Goal: Information Seeking & Learning: Learn about a topic

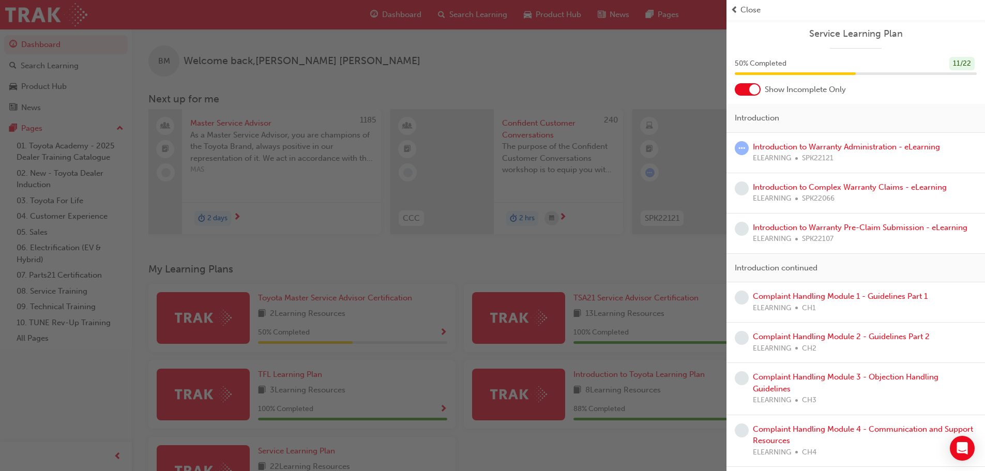
scroll to position [147, 0]
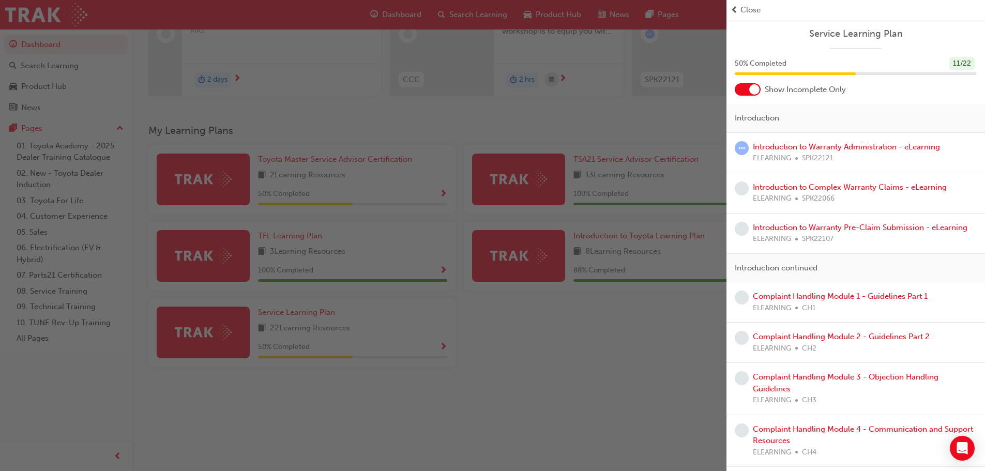
click at [415, 222] on div "button" at bounding box center [363, 235] width 727 height 471
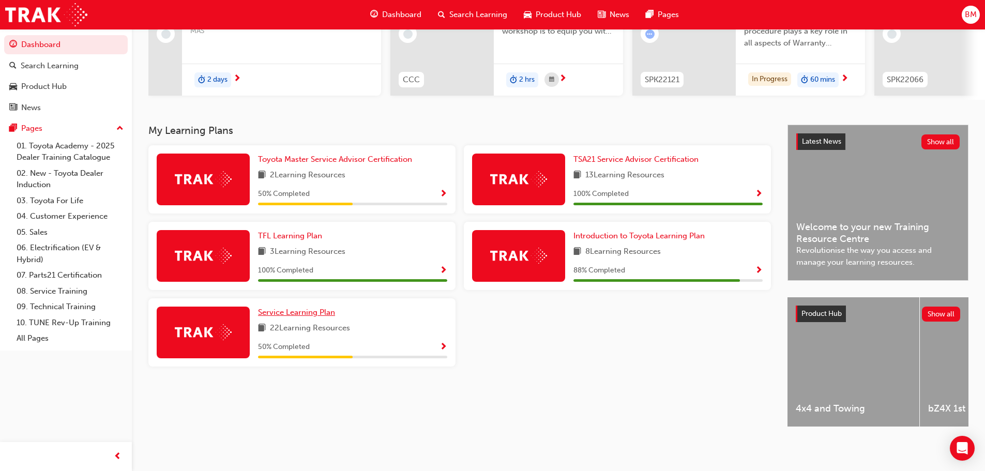
click at [318, 313] on link "Service Learning Plan" at bounding box center [298, 313] width 81 height 12
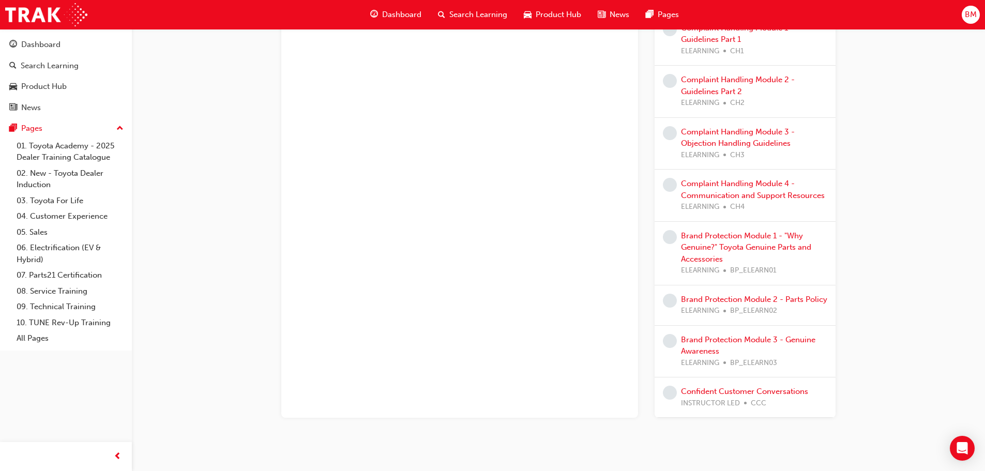
scroll to position [337, 0]
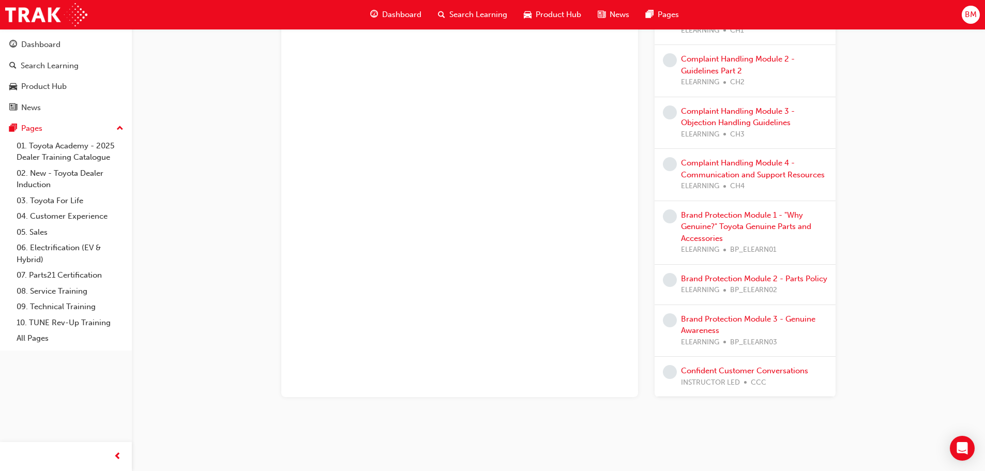
drag, startPoint x: 572, startPoint y: 272, endPoint x: 491, endPoint y: 287, distance: 82.1
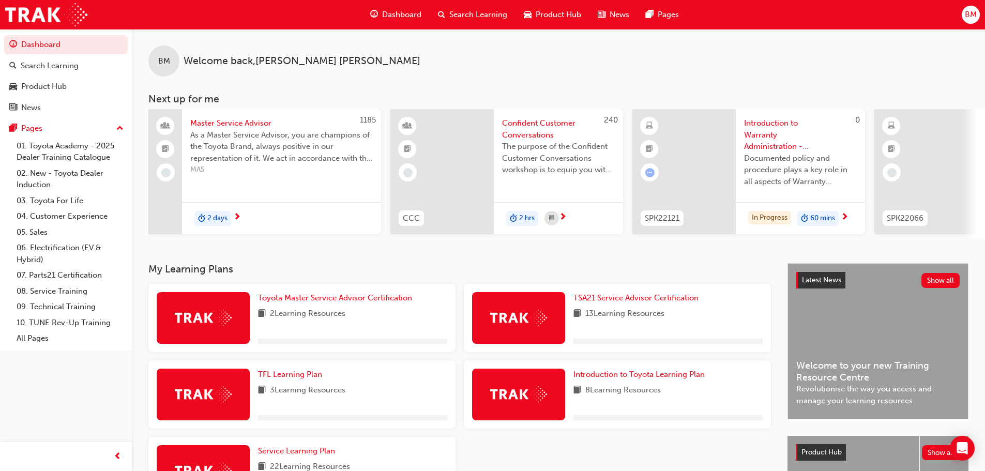
scroll to position [147, 0]
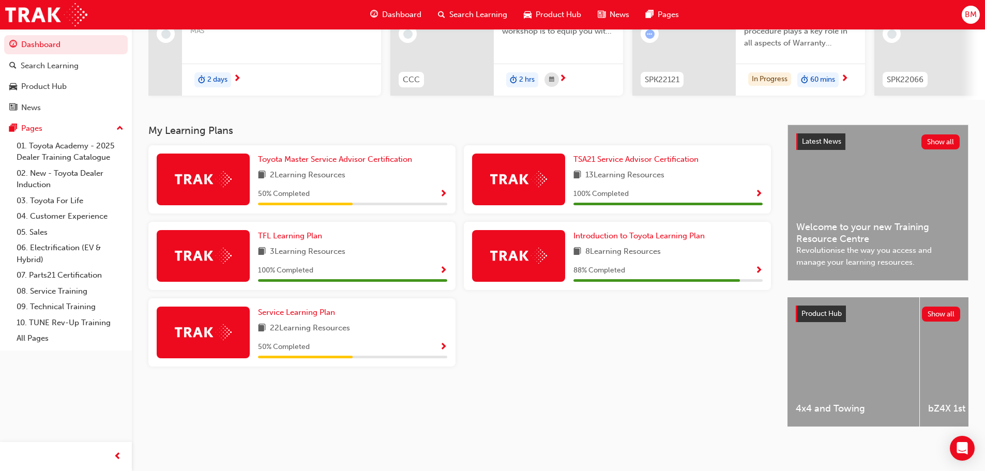
click at [444, 343] on span "Show Progress" at bounding box center [444, 347] width 8 height 9
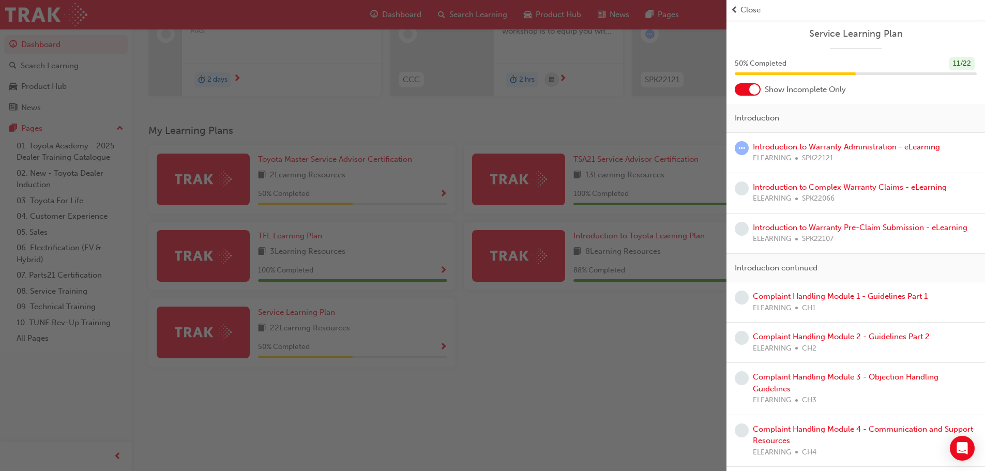
click at [447, 307] on div "button" at bounding box center [363, 235] width 727 height 471
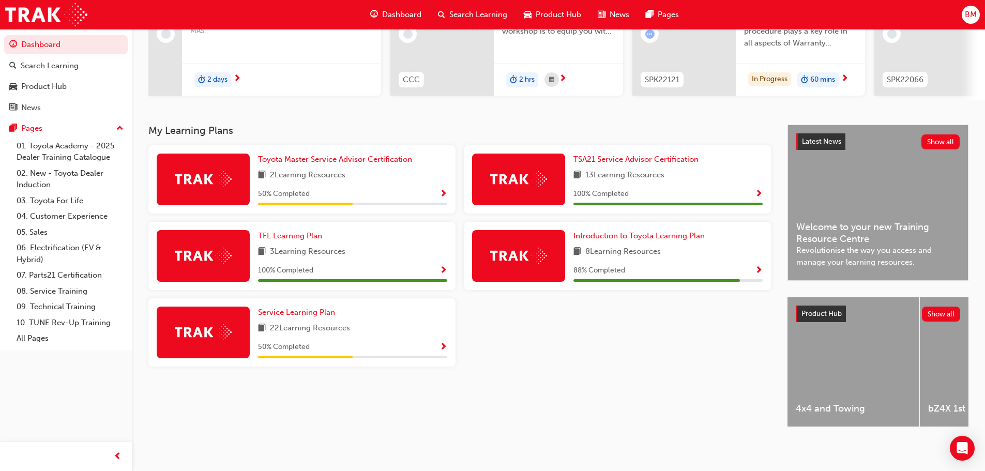
click at [445, 343] on span "Show Progress" at bounding box center [444, 347] width 8 height 9
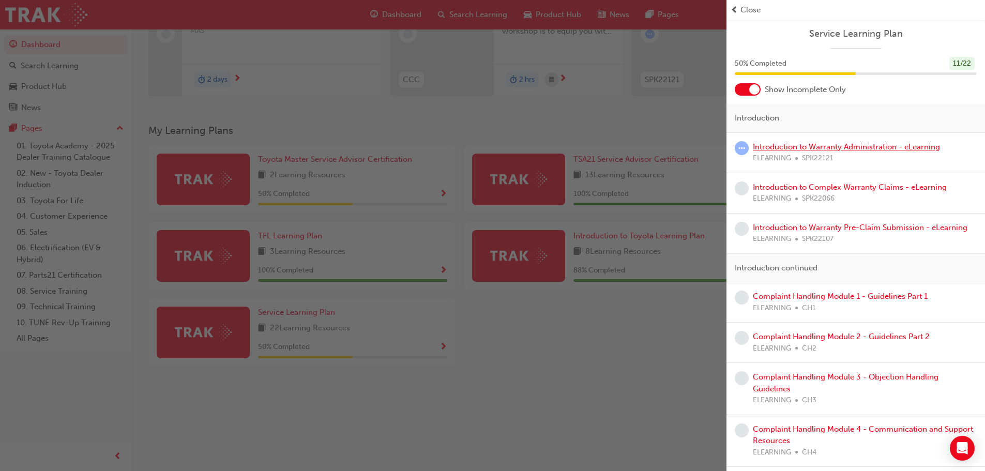
click at [850, 142] on link "Introduction to Warranty Administration - eLearning" at bounding box center [846, 146] width 187 height 9
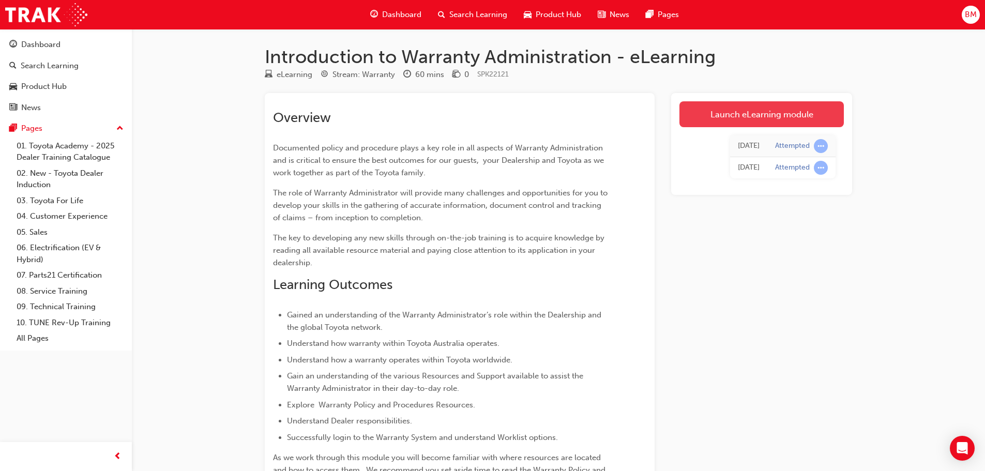
click at [788, 109] on link "Launch eLearning module" at bounding box center [762, 114] width 165 height 26
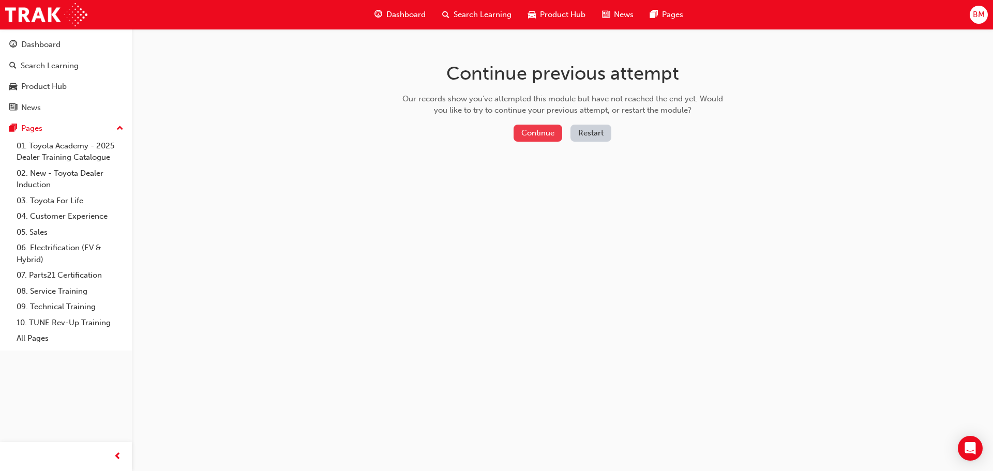
click at [545, 133] on button "Continue" at bounding box center [538, 133] width 49 height 17
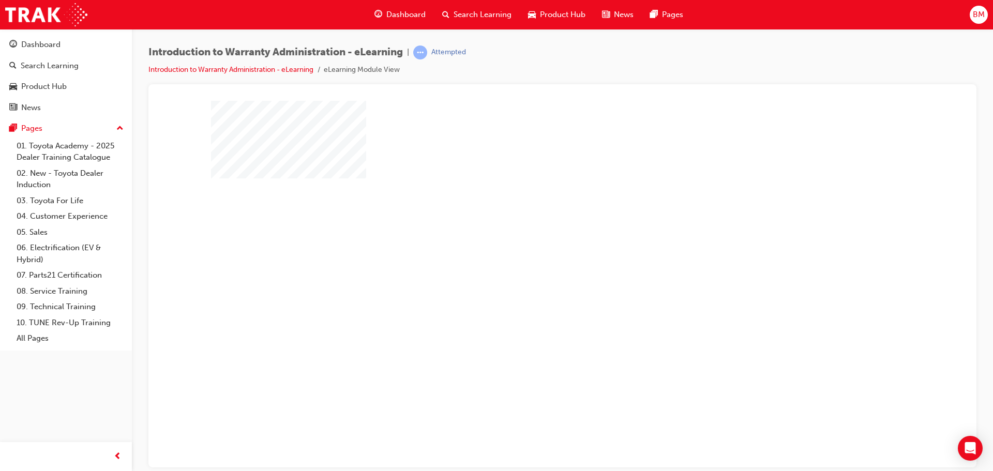
scroll to position [21, 0]
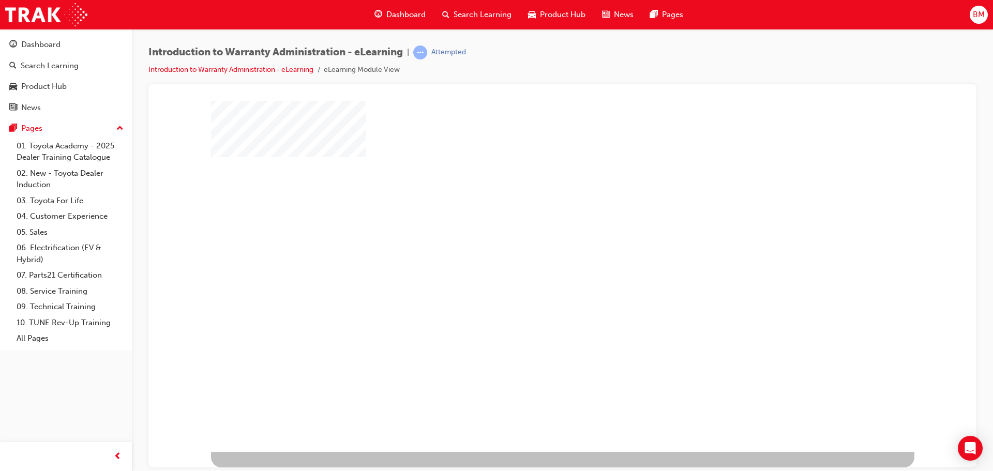
click at [533, 233] on div "play" at bounding box center [533, 233] width 0 height 0
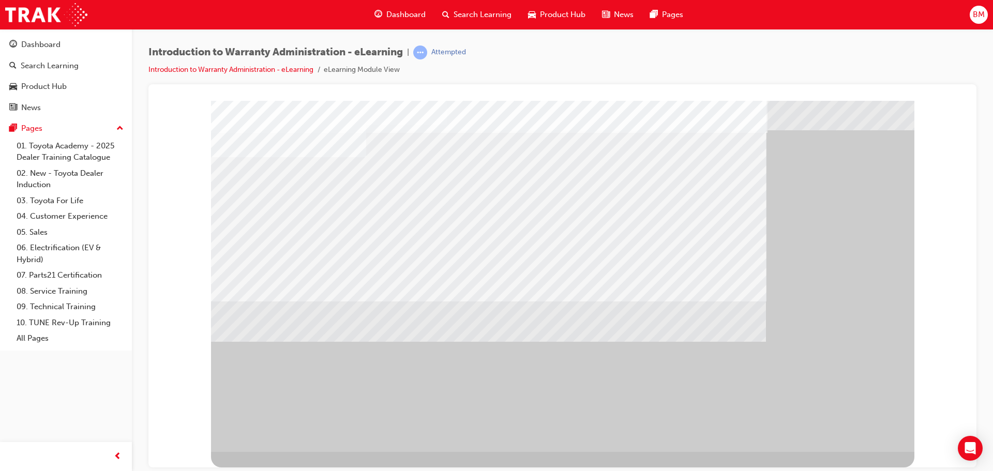
drag, startPoint x: 581, startPoint y: 258, endPoint x: 590, endPoint y: 258, distance: 8.8
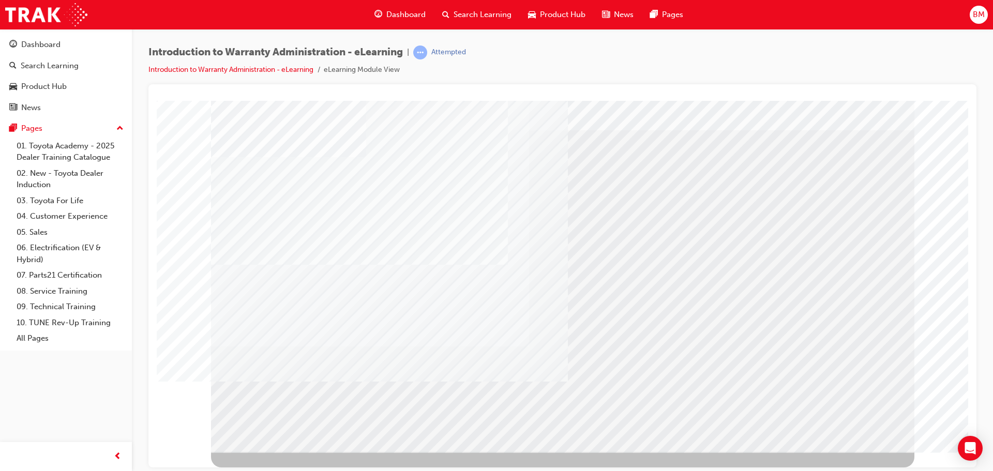
scroll to position [0, 0]
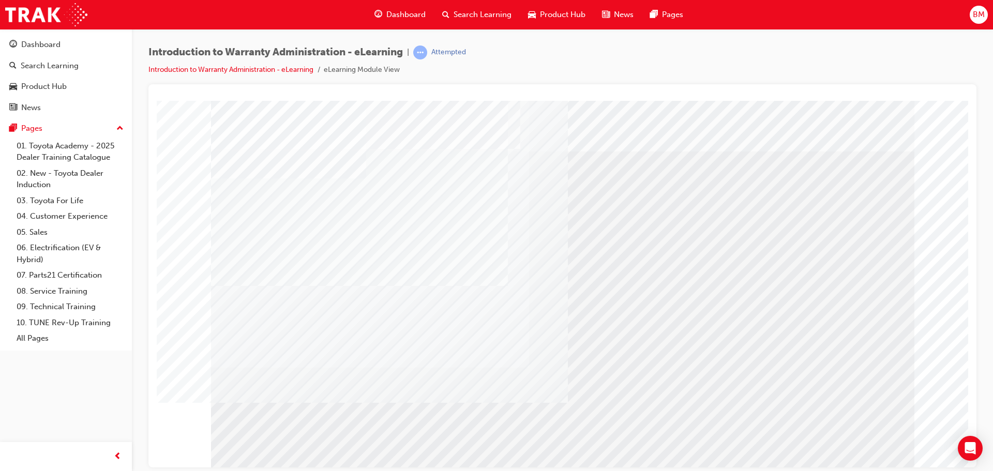
click at [381, 241] on div "publications@toyota.com.au" at bounding box center [320, 234] width 157 height 12
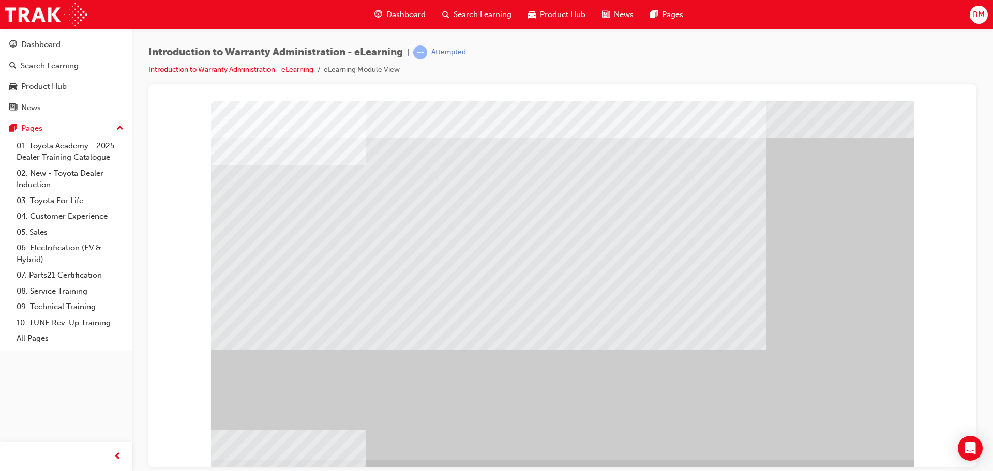
scroll to position [21, 0]
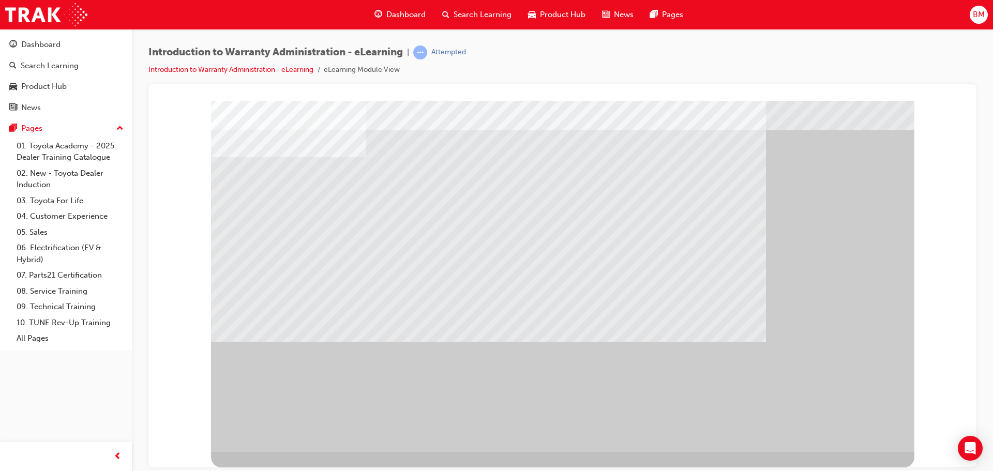
drag, startPoint x: 451, startPoint y: 235, endPoint x: 461, endPoint y: 237, distance: 10.6
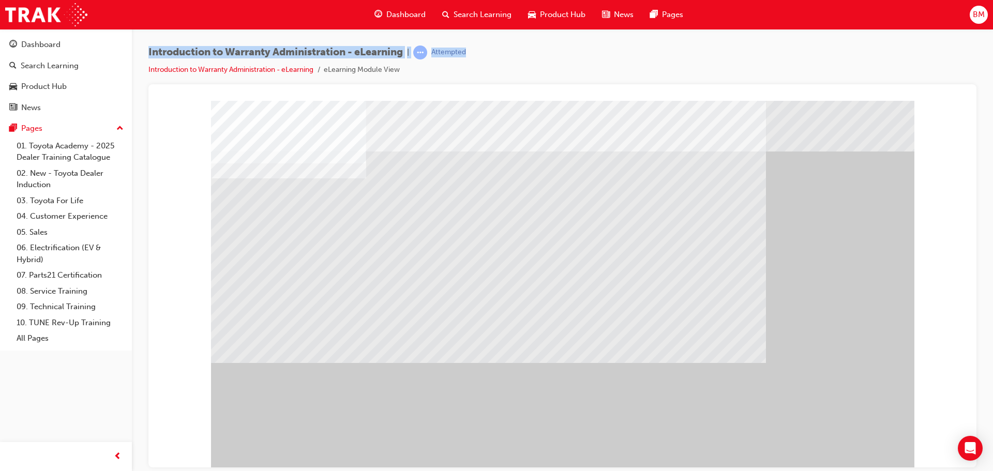
drag, startPoint x: 150, startPoint y: 49, endPoint x: 513, endPoint y: 38, distance: 363.8
click at [513, 38] on div "Introduction to Warranty Administration - eLearning | Attempted Introduction to…" at bounding box center [562, 237] width 861 height 416
click at [513, 47] on div "Introduction to Warranty Administration - eLearning | Attempted Introduction to…" at bounding box center [562, 65] width 828 height 39
drag, startPoint x: 478, startPoint y: 51, endPoint x: 145, endPoint y: 49, distance: 332.6
click at [145, 49] on div "Introduction to Warranty Administration - eLearning | Attempted Introduction to…" at bounding box center [562, 237] width 861 height 416
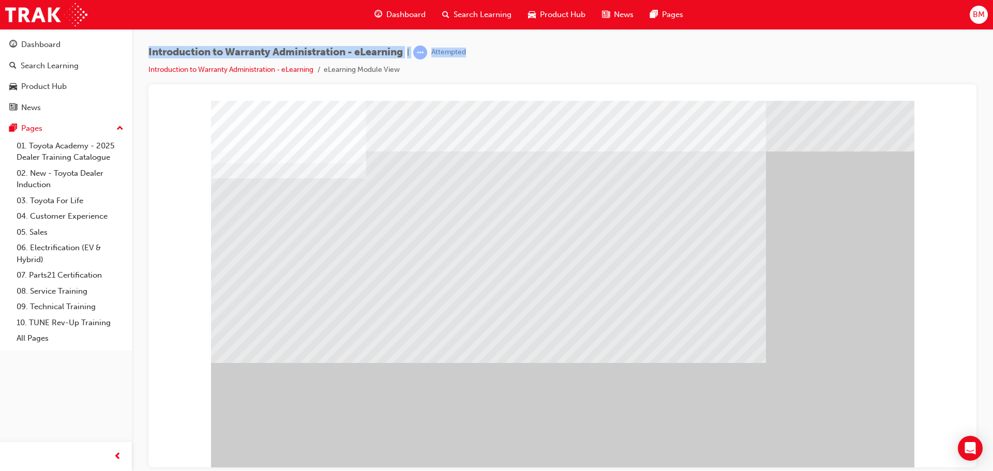
click at [145, 49] on div "Introduction to Warranty Administration - eLearning | Attempted Introduction to…" at bounding box center [562, 237] width 861 height 416
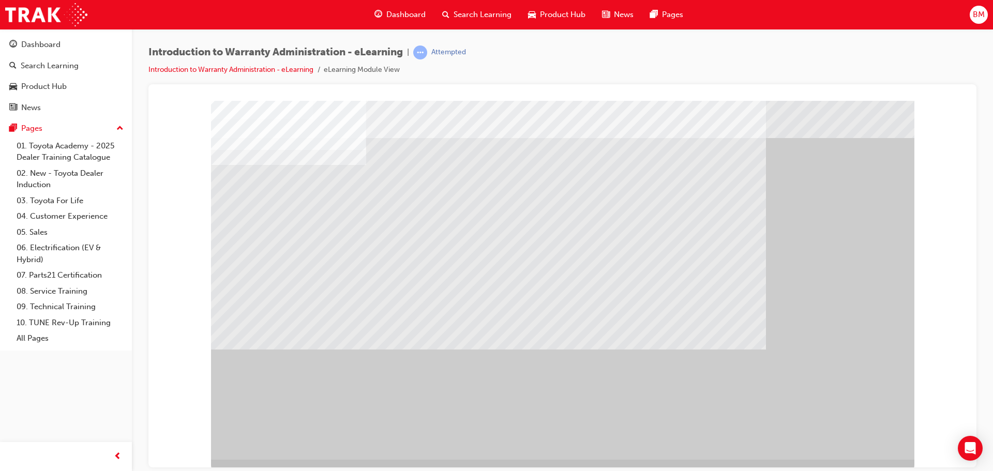
scroll to position [21, 0]
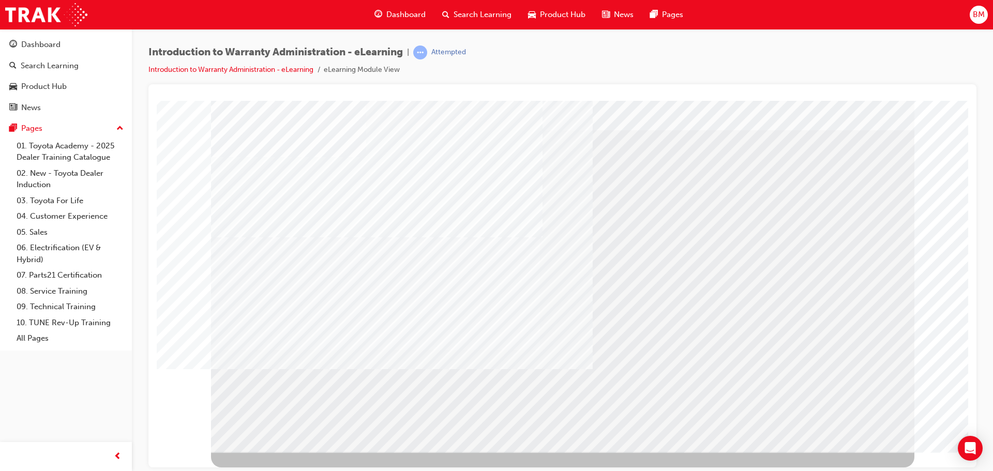
drag, startPoint x: 832, startPoint y: 434, endPoint x: 844, endPoint y: 427, distance: 13.5
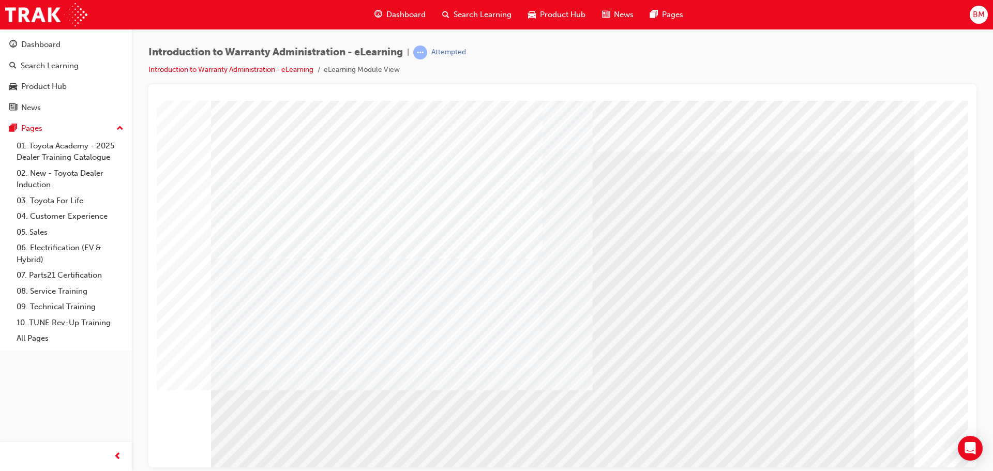
click at [844, 427] on div "" at bounding box center [563, 286] width 704 height 372
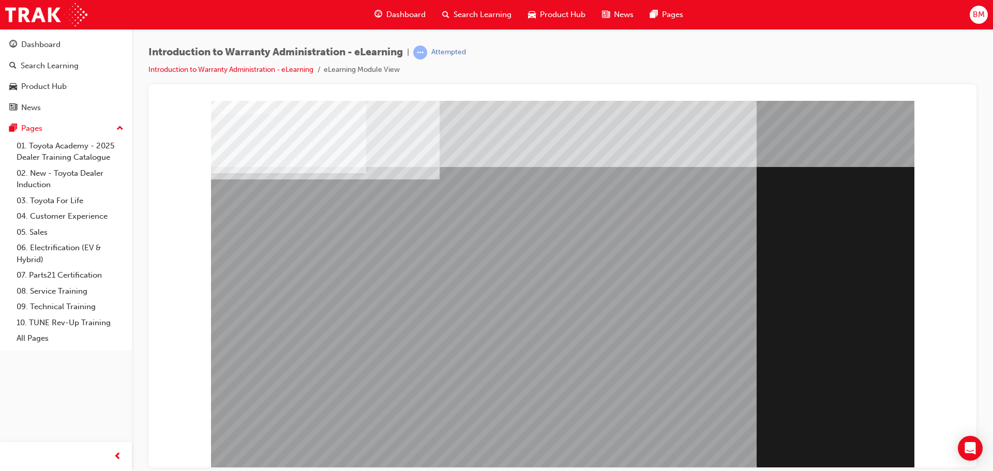
scroll to position [21, 0]
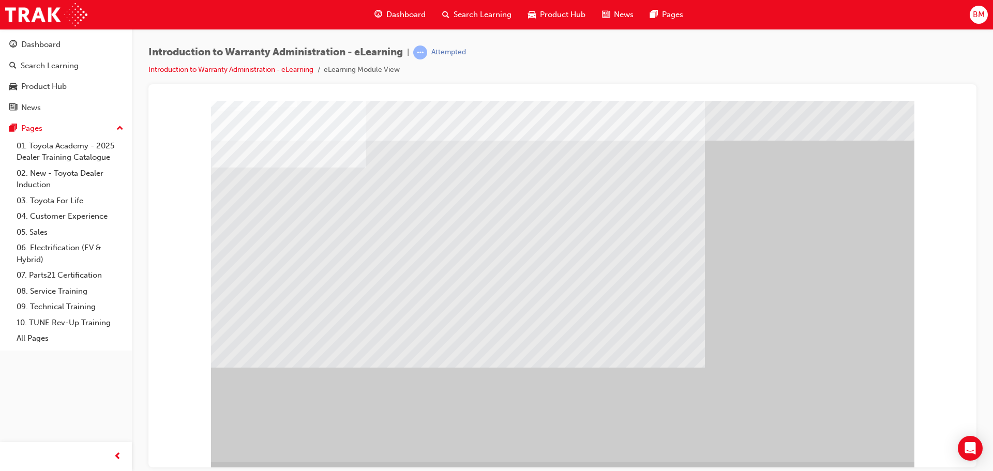
scroll to position [21, 0]
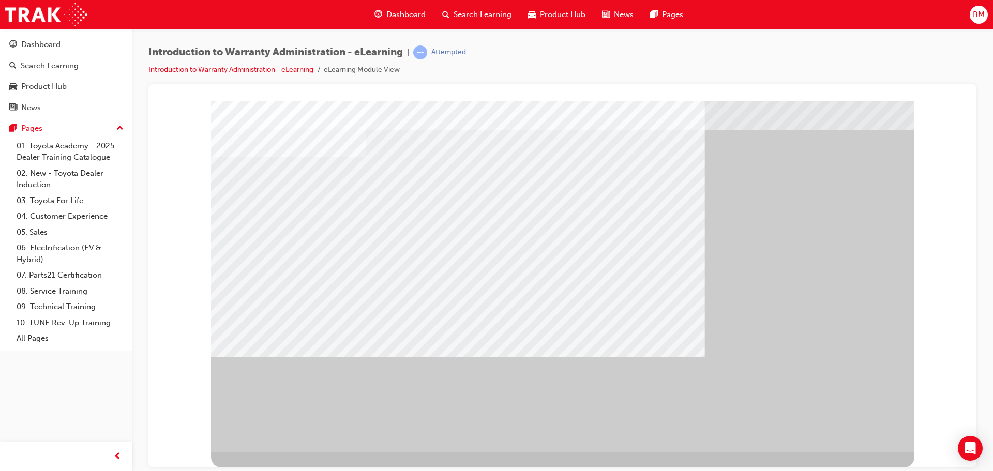
click at [825, 412] on div "" at bounding box center [563, 265] width 704 height 372
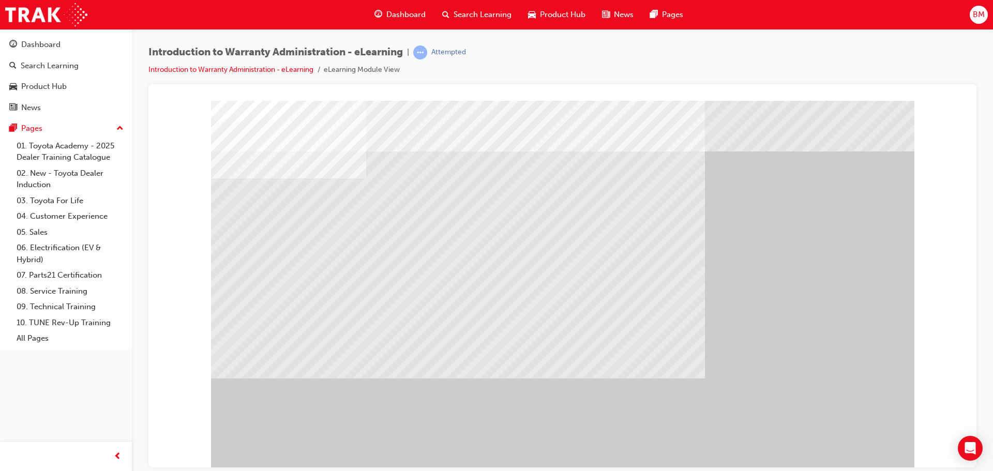
click at [380, 298] on div at bounding box center [563, 286] width 704 height 372
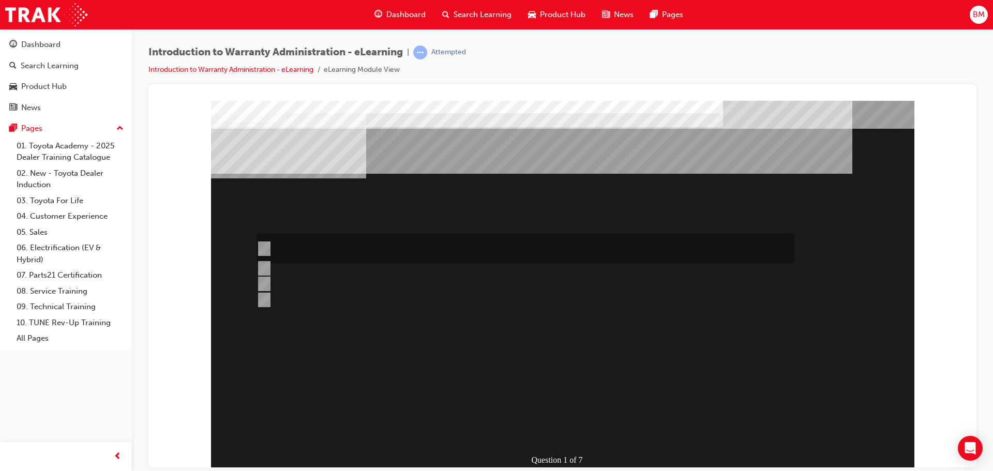
click at [475, 243] on div at bounding box center [523, 248] width 538 height 29
radio input "true"
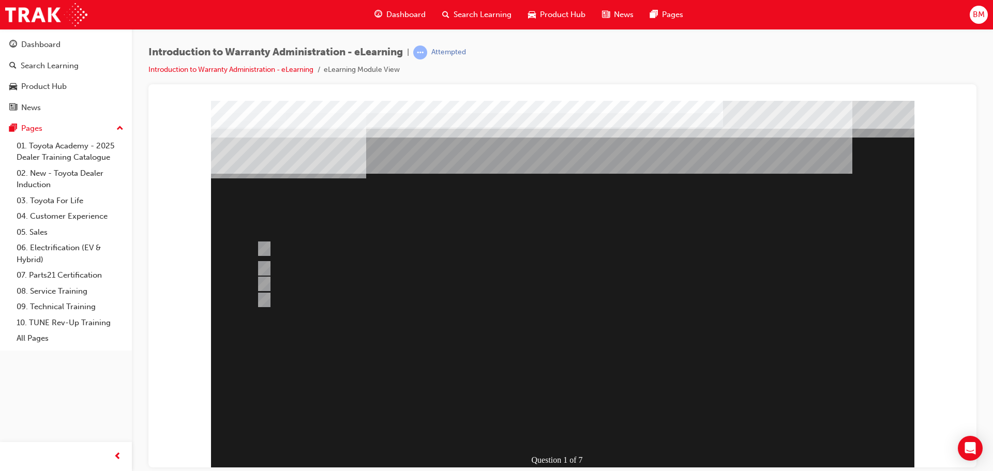
click at [566, 435] on div at bounding box center [563, 286] width 704 height 372
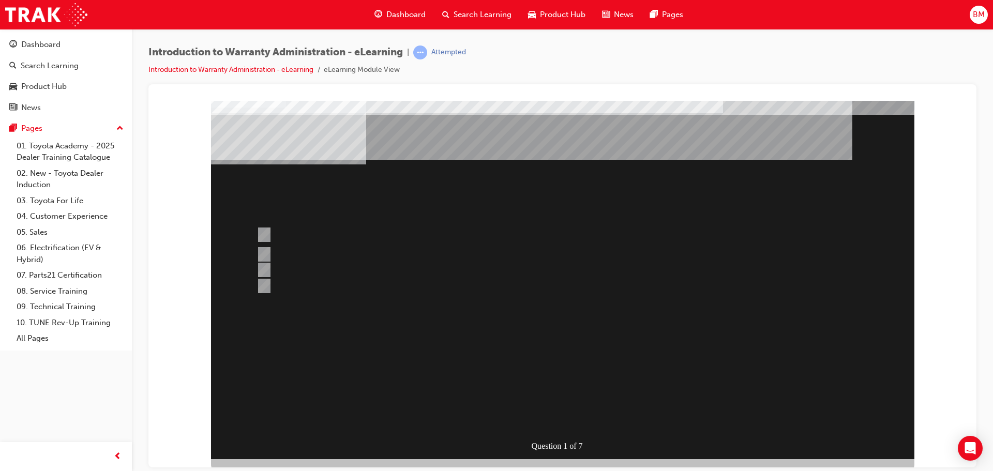
scroll to position [21, 0]
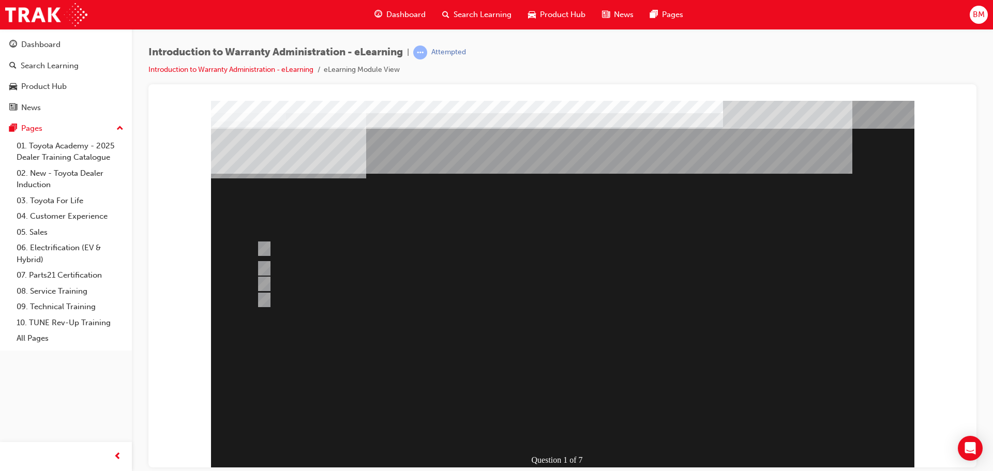
click at [543, 346] on div "Question 1 of 7" at bounding box center [563, 286] width 704 height 372
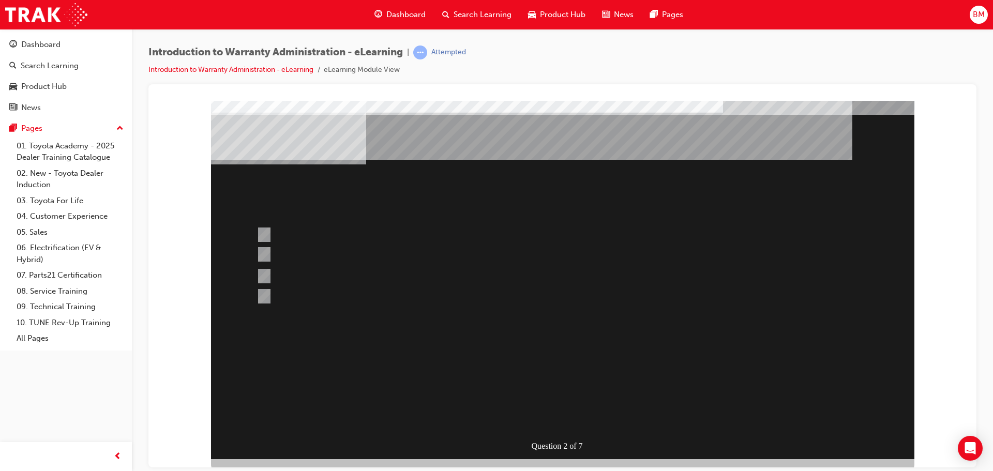
scroll to position [21, 0]
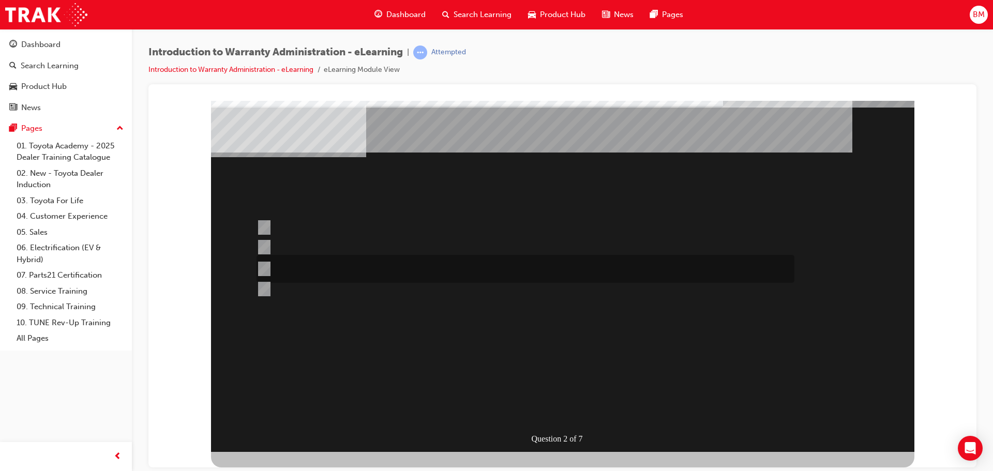
click at [459, 265] on div at bounding box center [523, 269] width 538 height 28
radio input "true"
click at [488, 290] on div at bounding box center [523, 289] width 538 height 16
